Goal: Task Accomplishment & Management: Use online tool/utility

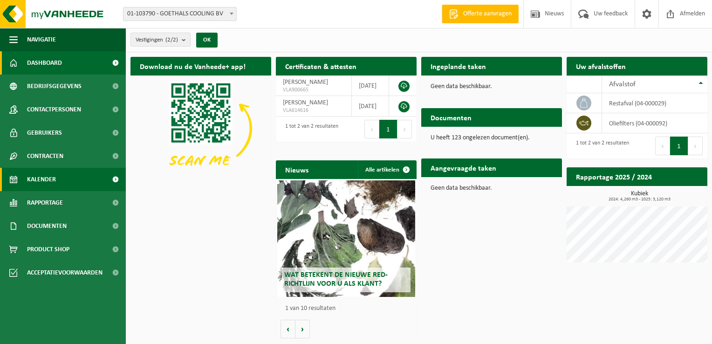
click at [42, 178] on span "Kalender" at bounding box center [41, 179] width 29 height 23
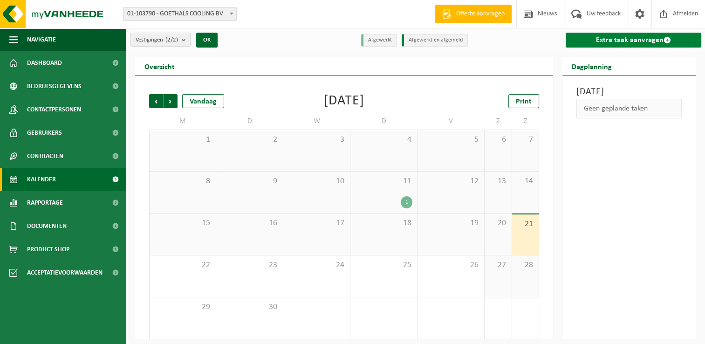
click at [623, 39] on link "Extra taak aanvragen" at bounding box center [634, 40] width 136 height 15
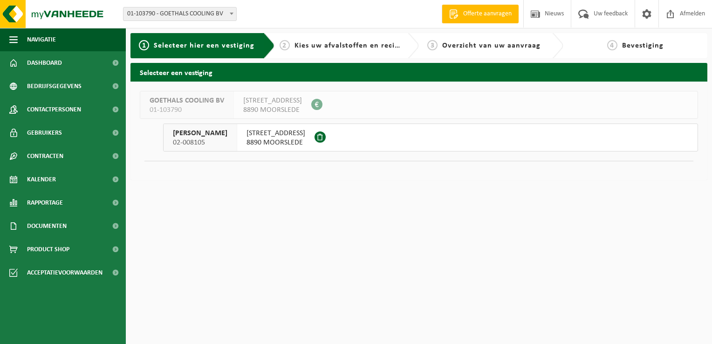
click at [255, 133] on span "BRIEKHOEKSTRAAT 12" at bounding box center [276, 133] width 59 height 9
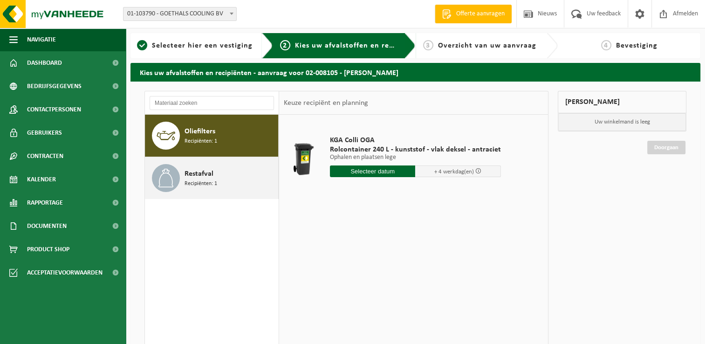
click at [216, 174] on div "Restafval Recipiënten: 1" at bounding box center [230, 178] width 91 height 28
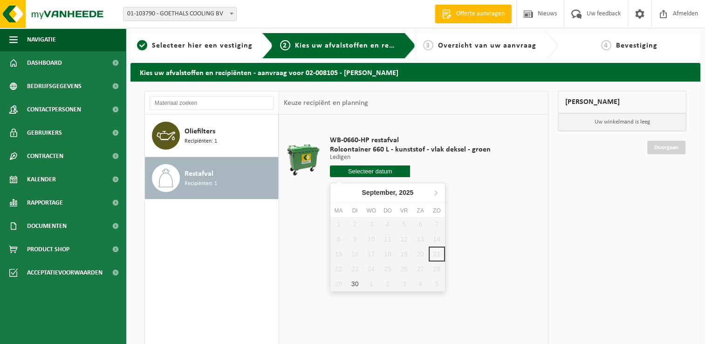
click at [359, 169] on input "text" at bounding box center [370, 171] width 81 height 12
click at [353, 281] on div "30" at bounding box center [355, 283] width 16 height 15
type input "Van 2025-09-30"
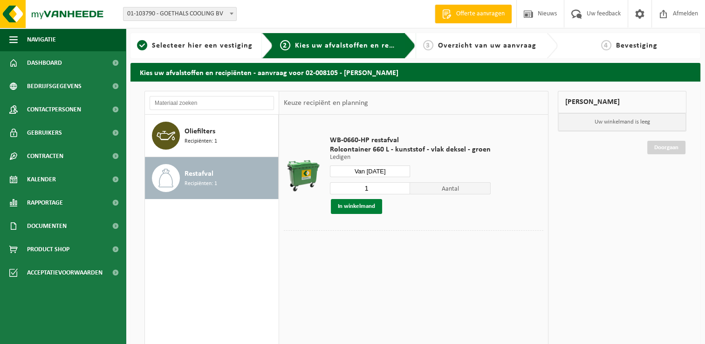
click at [363, 206] on button "In winkelmand" at bounding box center [356, 206] width 51 height 15
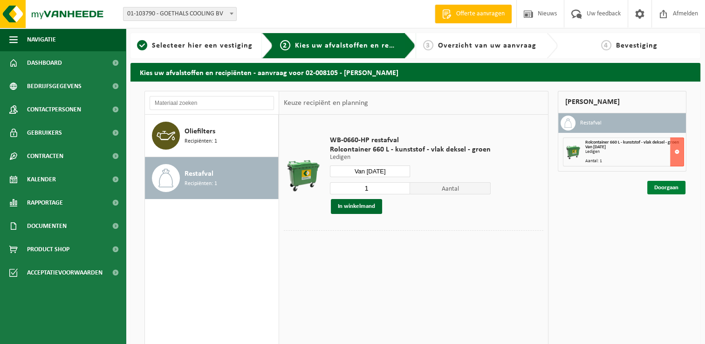
click at [669, 187] on link "Doorgaan" at bounding box center [666, 188] width 38 height 14
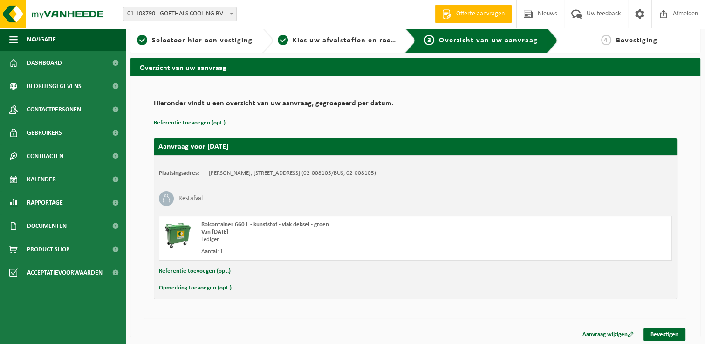
scroll to position [7, 0]
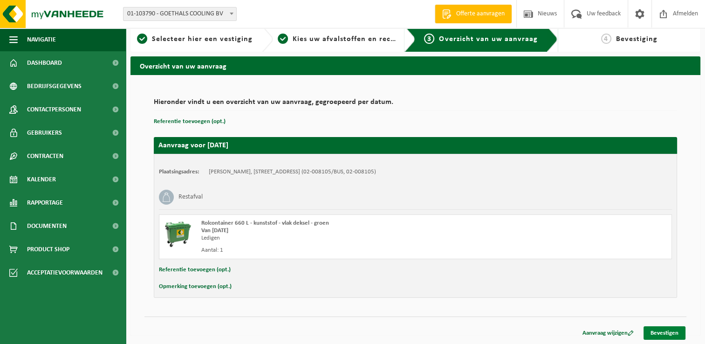
click at [671, 333] on link "Bevestigen" at bounding box center [665, 333] width 42 height 14
